Goal: Information Seeking & Learning: Learn about a topic

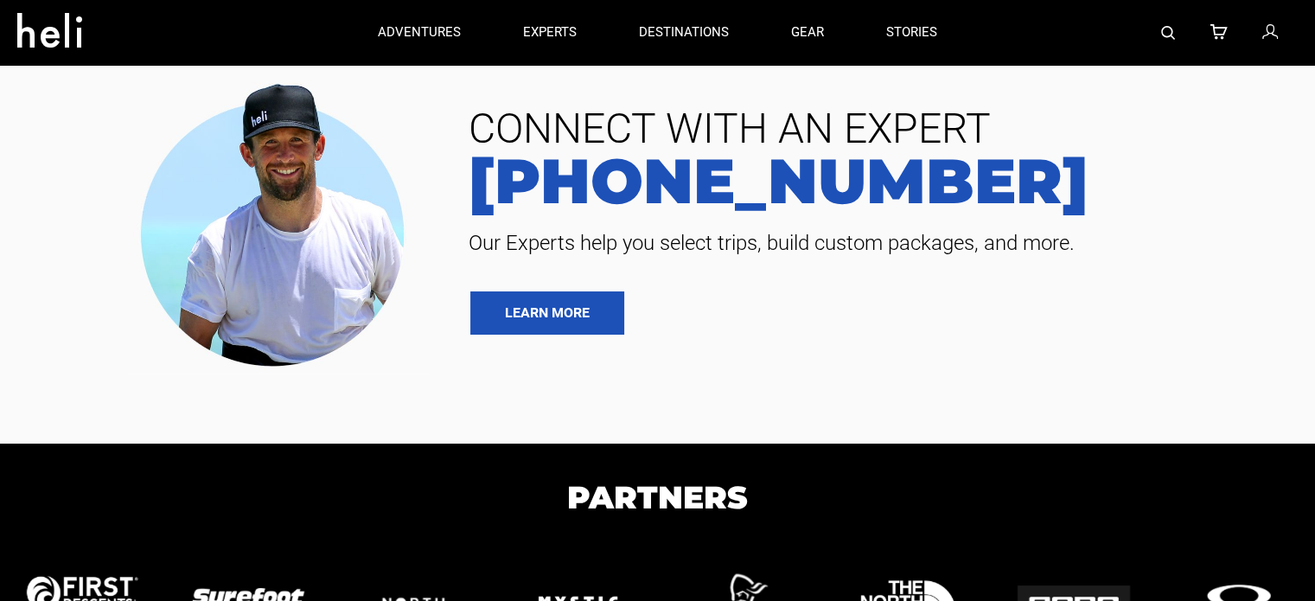
type input "Cat Skiing"
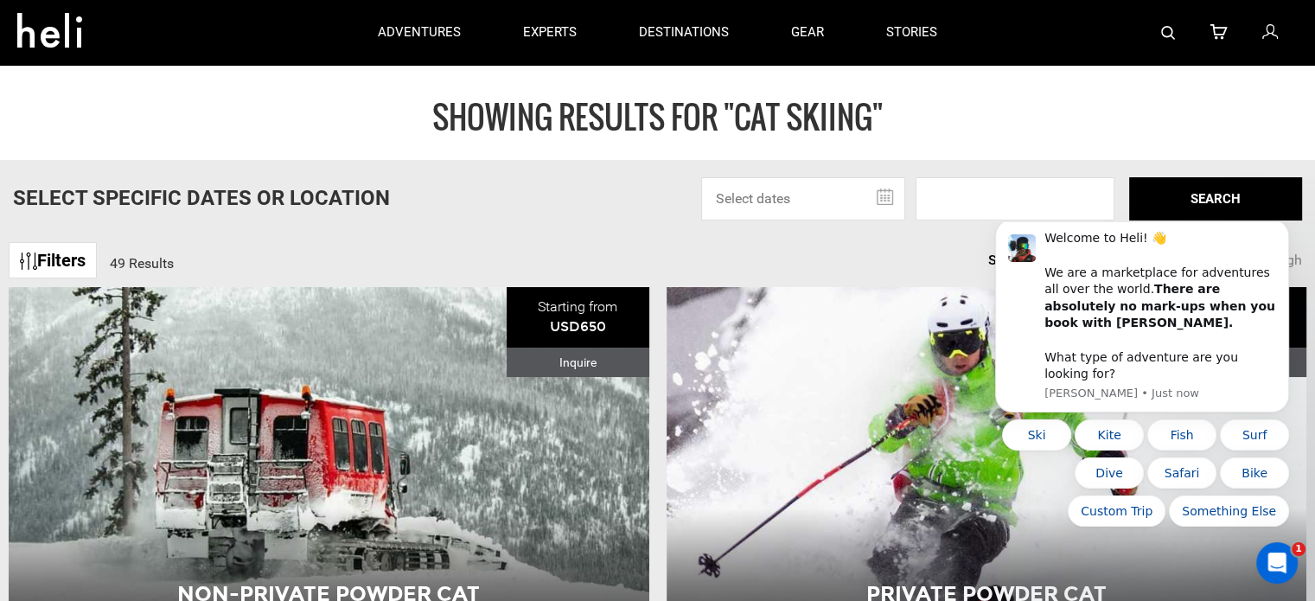
click at [69, 22] on icon at bounding box center [56, 25] width 78 height 28
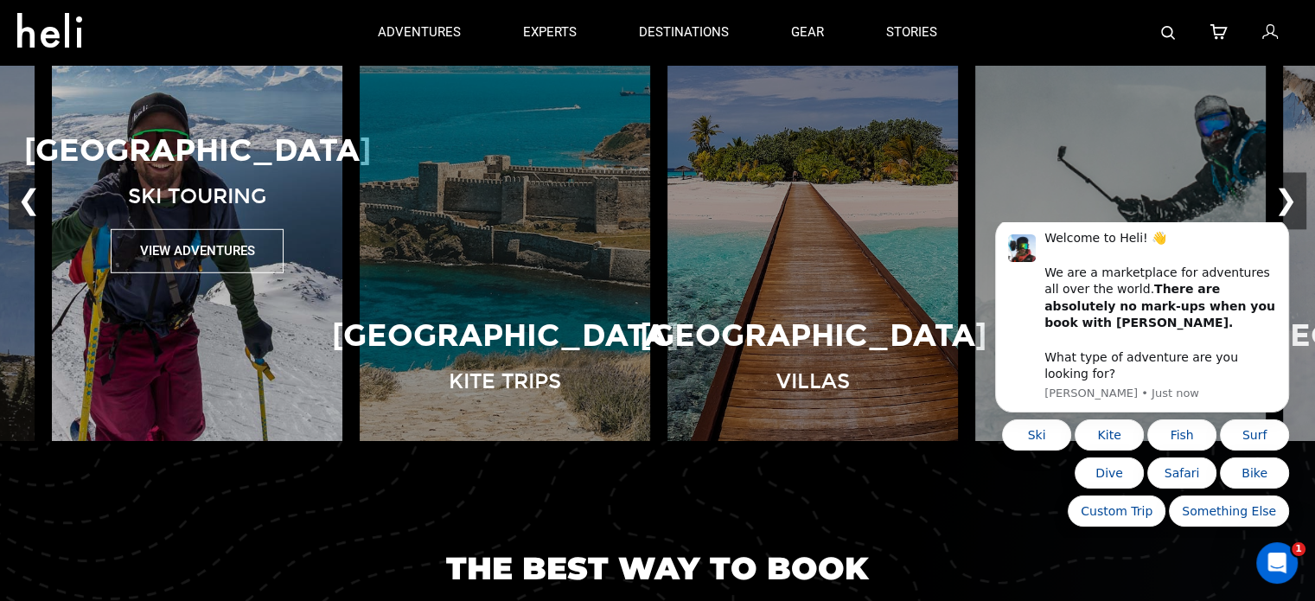
scroll to position [692, 0]
